Goal: Information Seeking & Learning: Learn about a topic

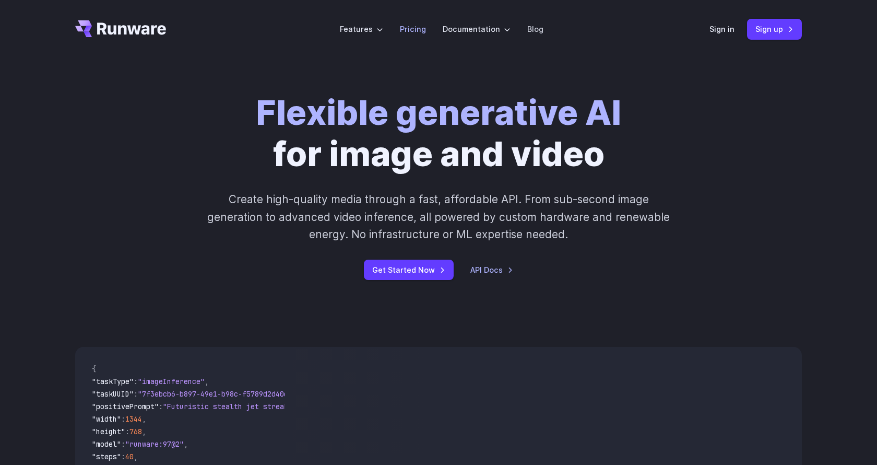
click at [422, 32] on link "Pricing" at bounding box center [413, 29] width 26 height 12
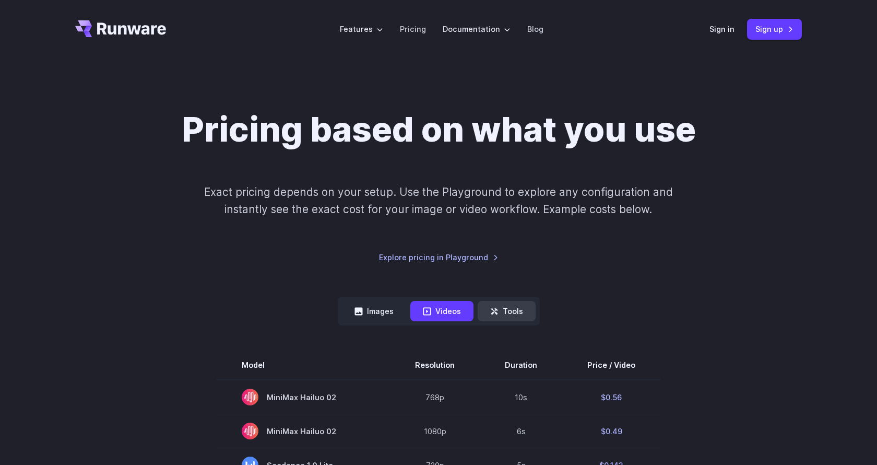
click at [497, 310] on icon at bounding box center [494, 310] width 7 height 7
click at [502, 315] on button "Tools" at bounding box center [507, 311] width 58 height 20
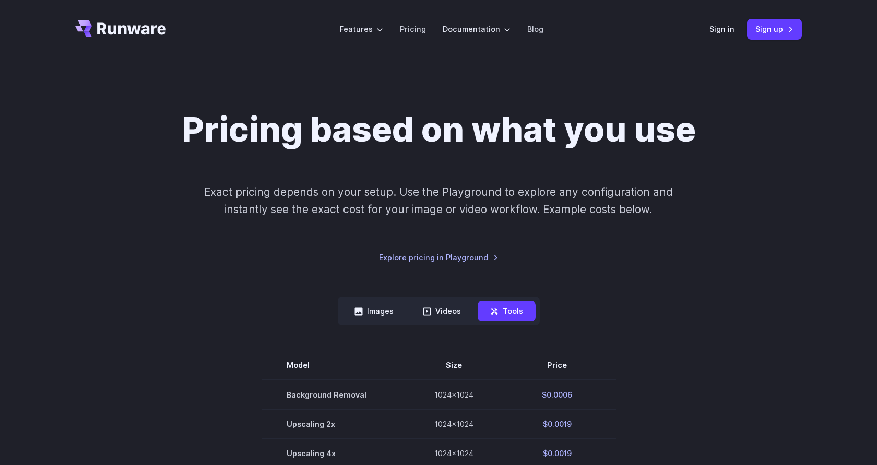
click at [109, 31] on icon "Go to /" at bounding box center [131, 28] width 69 height 12
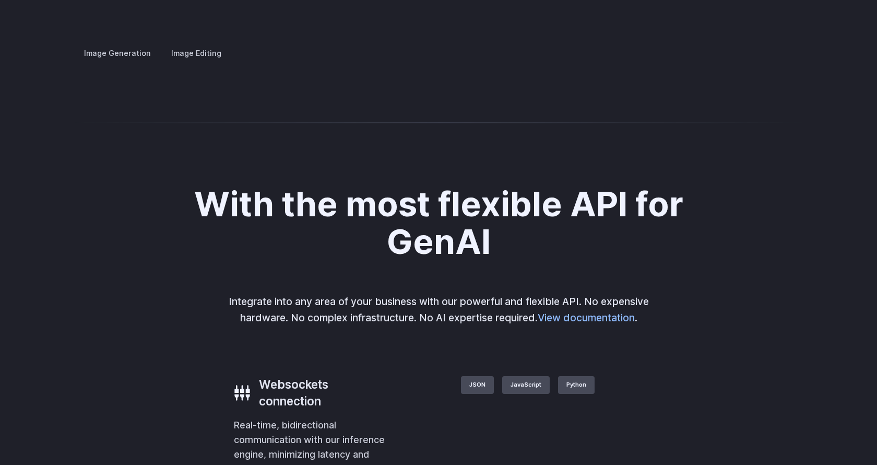
scroll to position [2007, 0]
click at [194, 43] on label "Image Editing" at bounding box center [196, 52] width 68 height 18
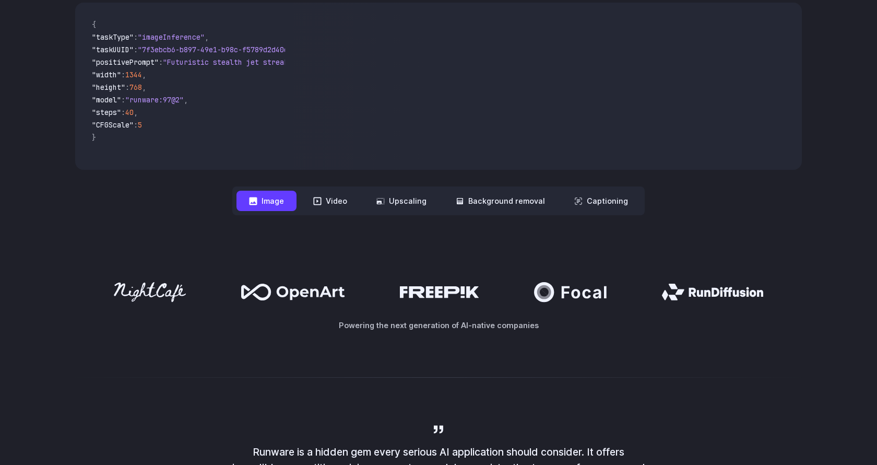
scroll to position [0, 0]
